Goal: Find specific page/section

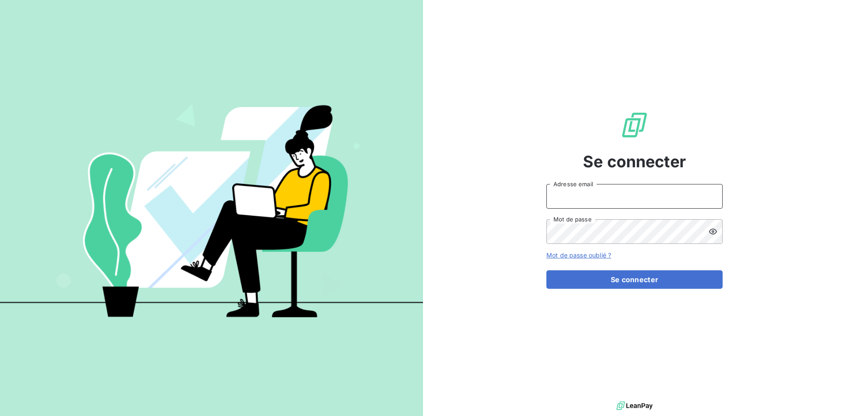
type input "[EMAIL_ADDRESS][DOMAIN_NAME]"
click at [621, 200] on input "[EMAIL_ADDRESS][DOMAIN_NAME]" at bounding box center [634, 196] width 176 height 25
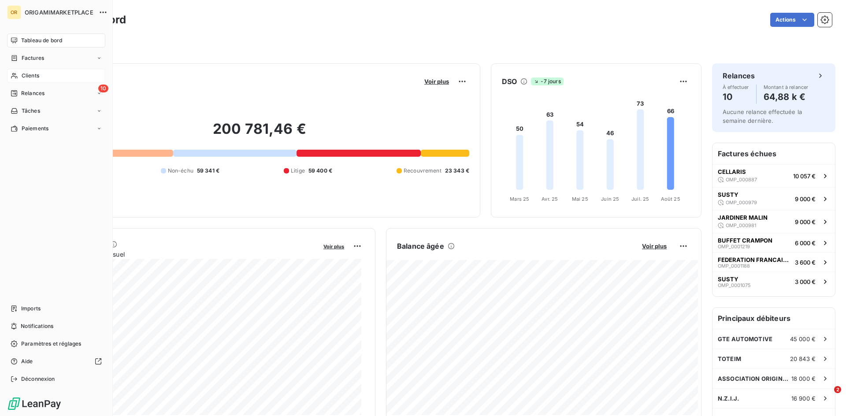
click at [18, 76] on icon at bounding box center [14, 75] width 7 height 7
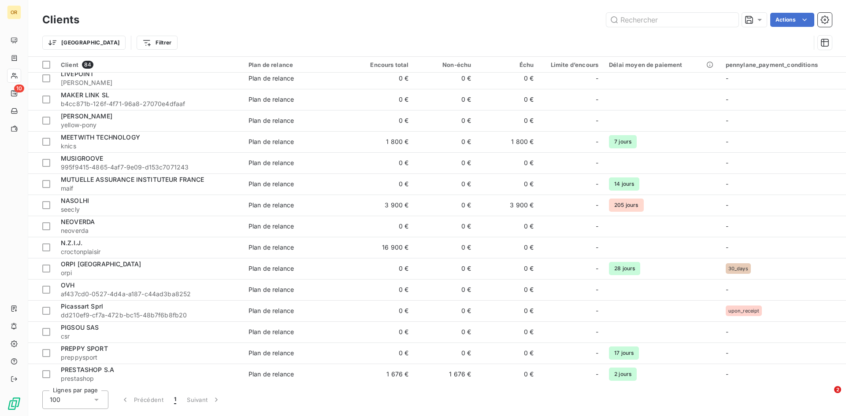
scroll to position [936, 0]
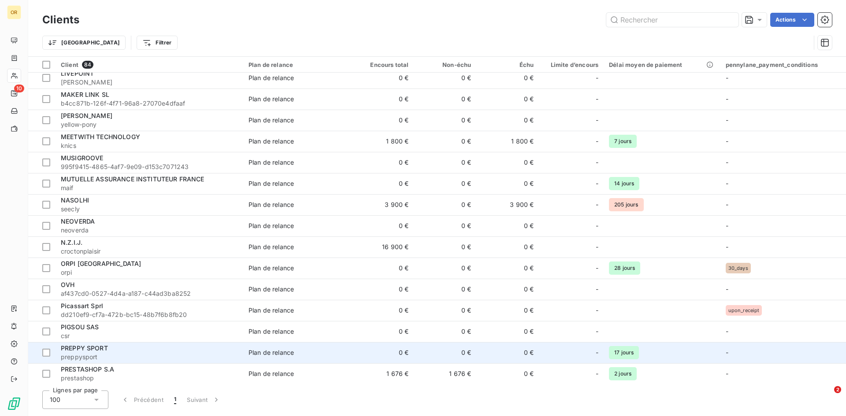
click at [142, 349] on div "PREPPY SPORT" at bounding box center [149, 348] width 177 height 9
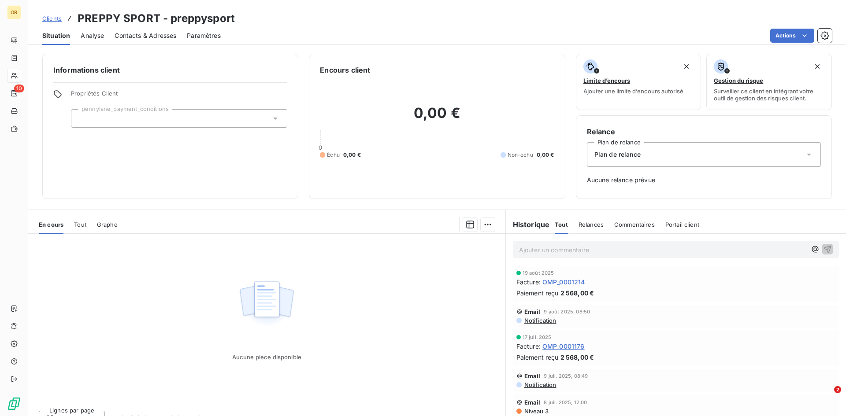
click at [562, 285] on span "OMP_0001214" at bounding box center [563, 281] width 43 height 9
